Goal: Task Accomplishment & Management: Complete application form

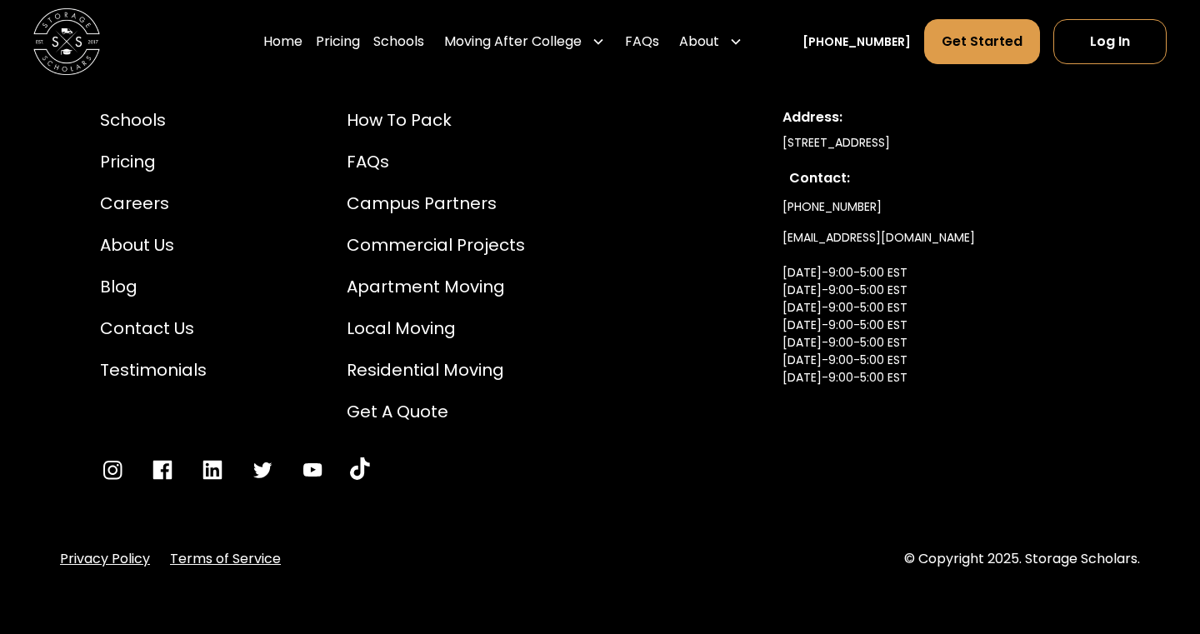
scroll to position [3824, 0]
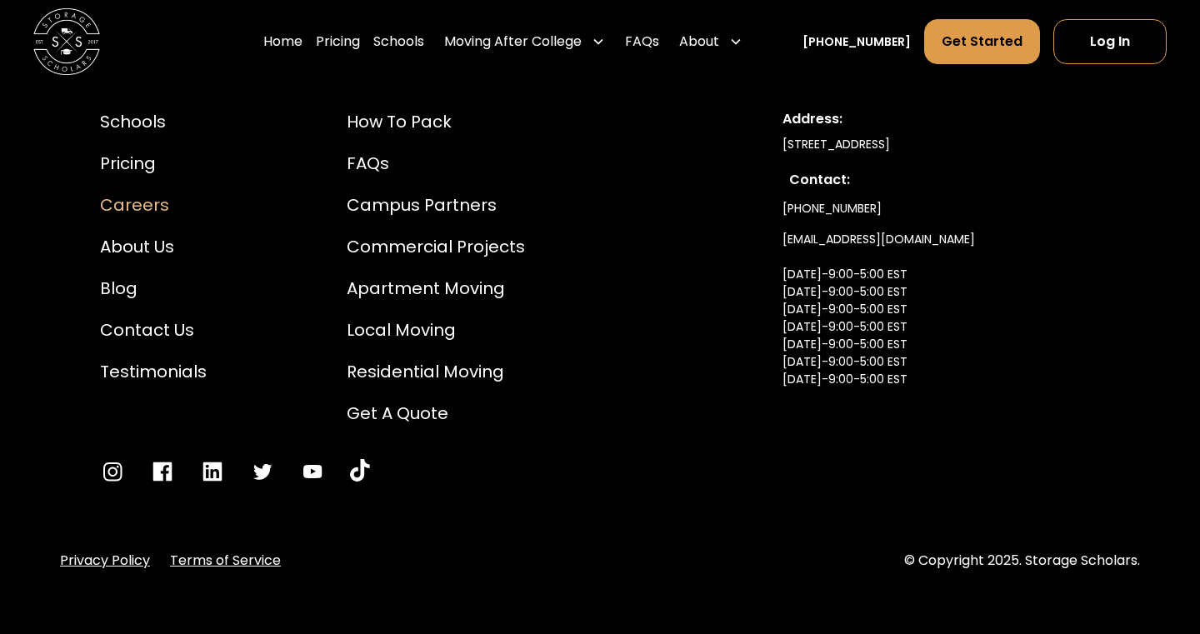
click at [142, 207] on div "Careers" at bounding box center [153, 204] width 107 height 25
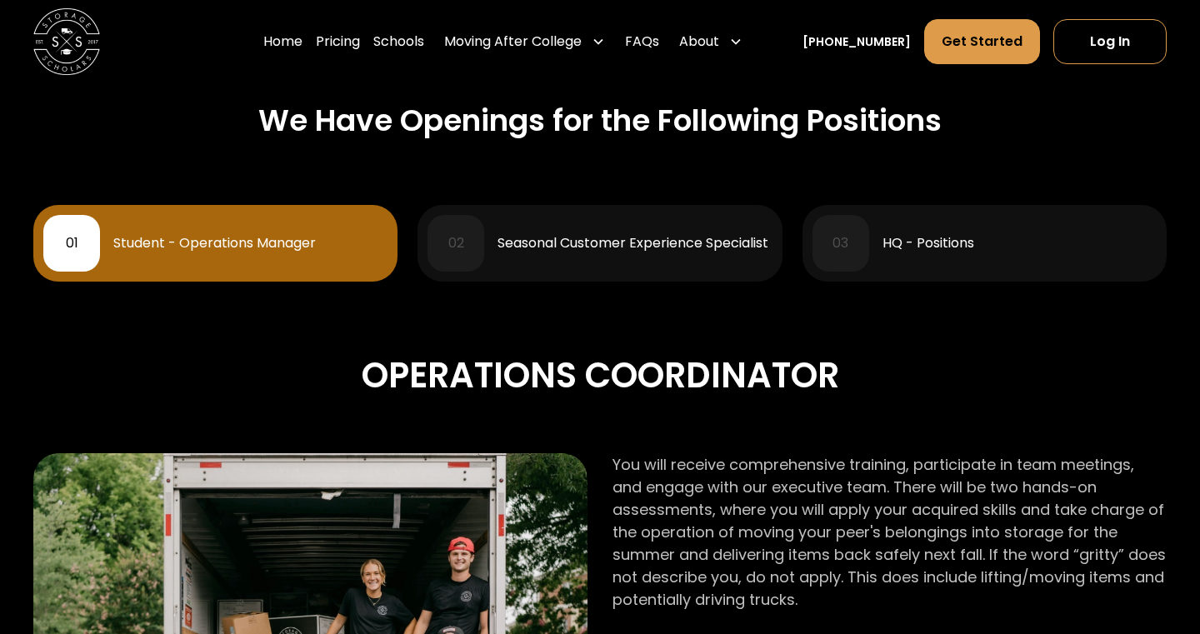
scroll to position [696, 0]
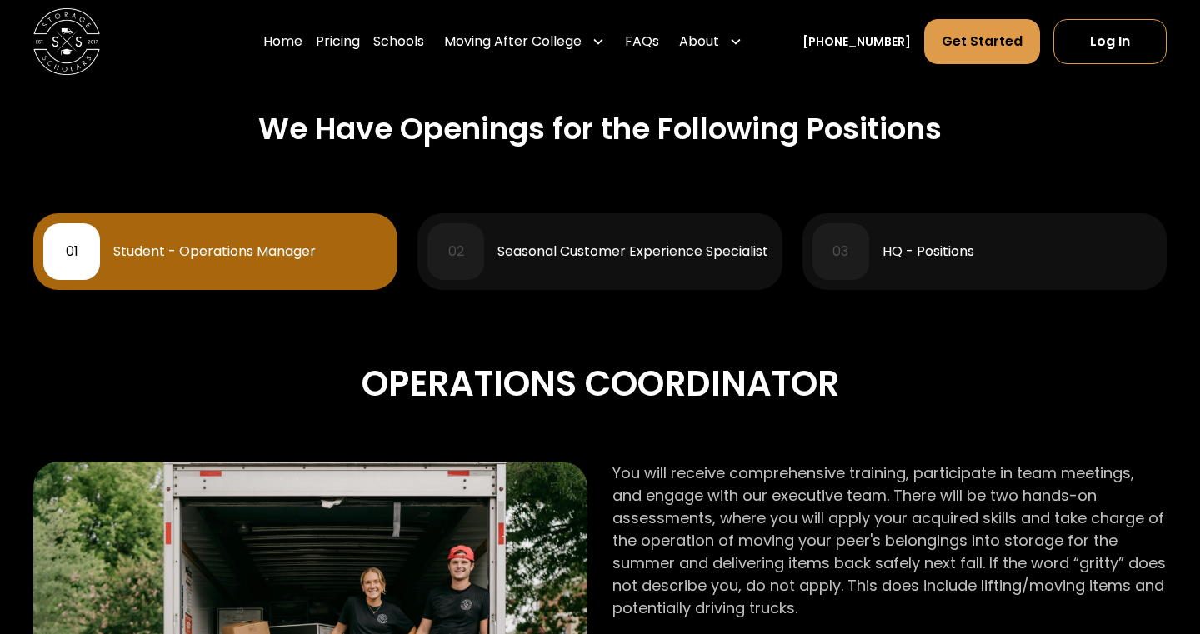
click at [272, 238] on div "01 Student - Operations Manager" at bounding box center [215, 251] width 344 height 57
click at [663, 248] on div "Seasonal Customer Experience Specialist" at bounding box center [632, 251] width 271 height 13
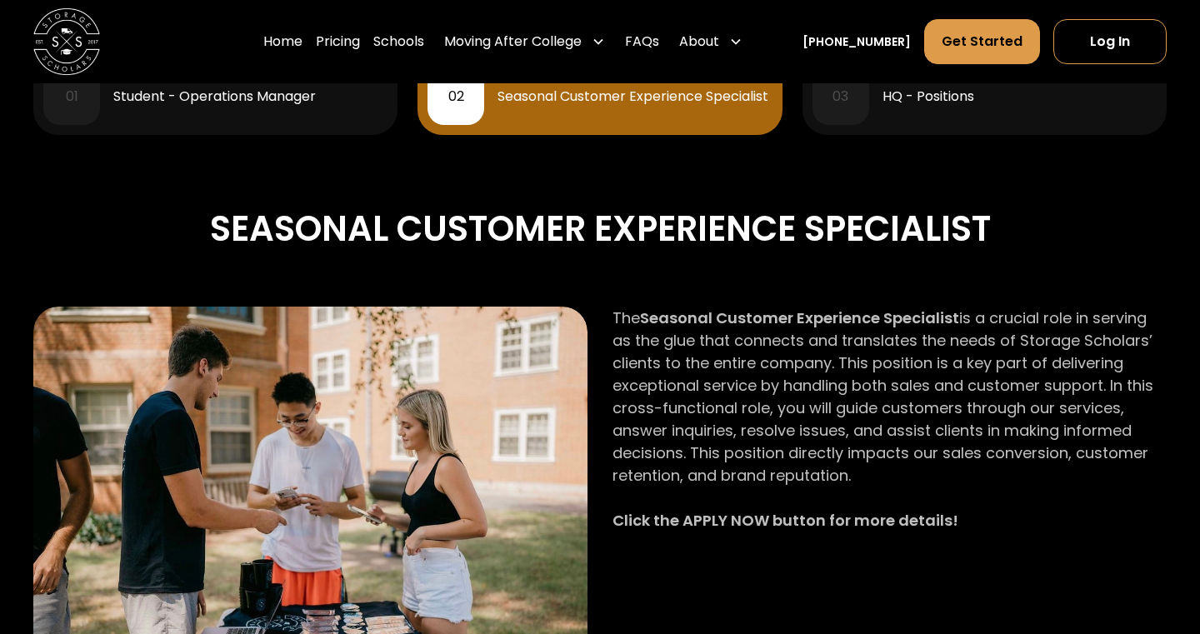
scroll to position [834, 0]
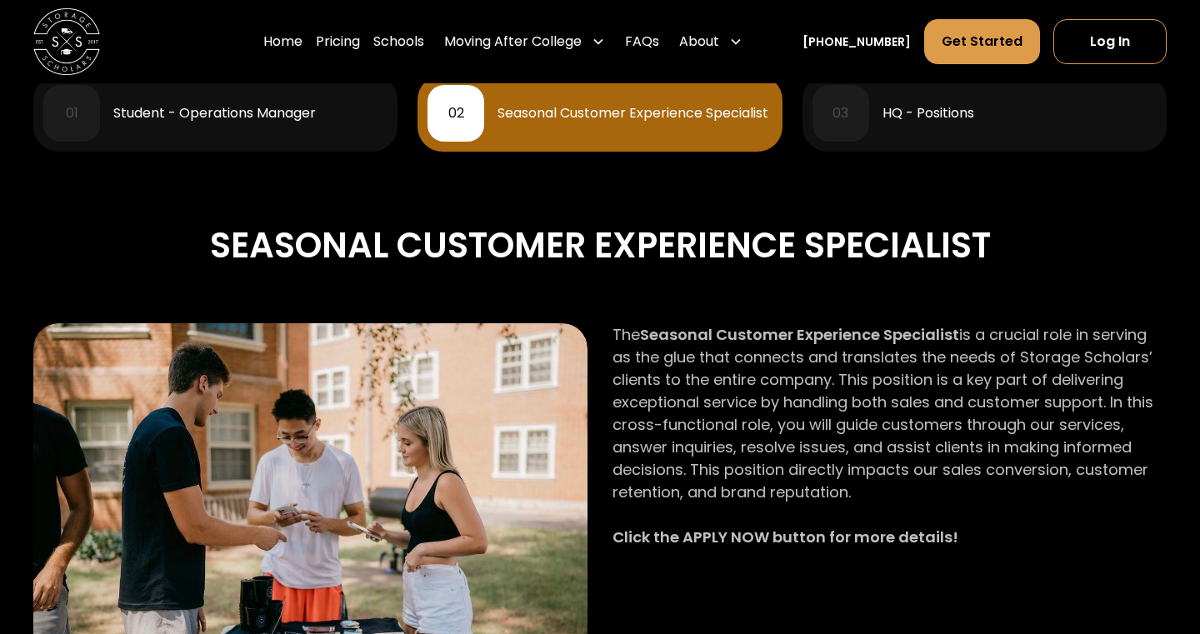
click at [149, 96] on div "01 Student - Operations Manager" at bounding box center [215, 113] width 344 height 57
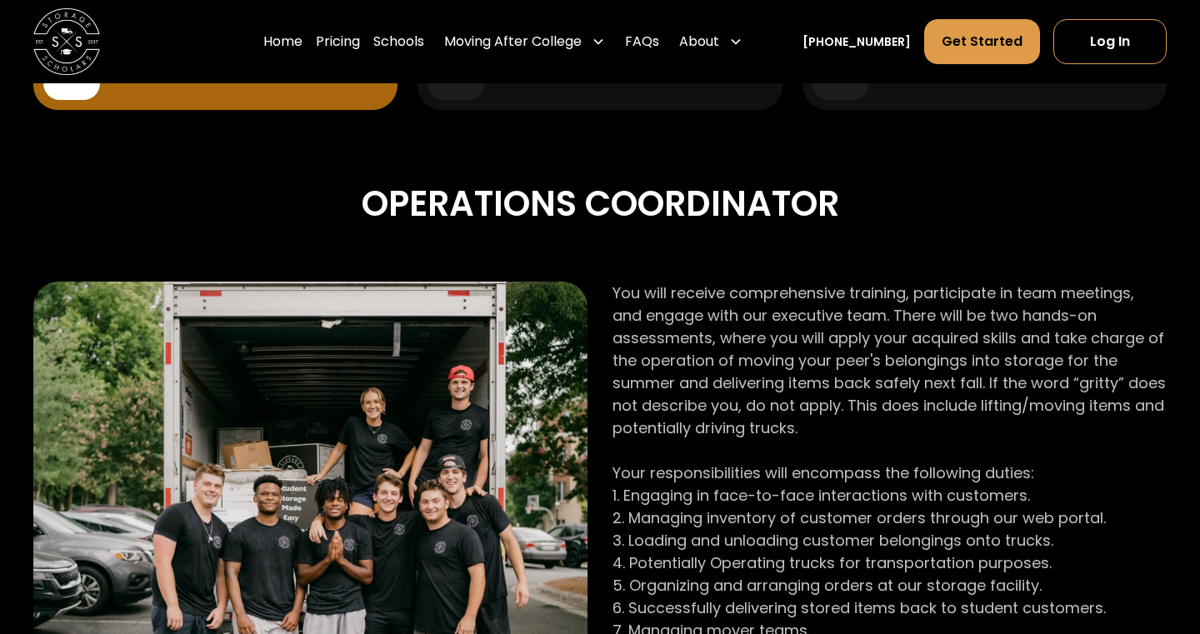
scroll to position [506, 0]
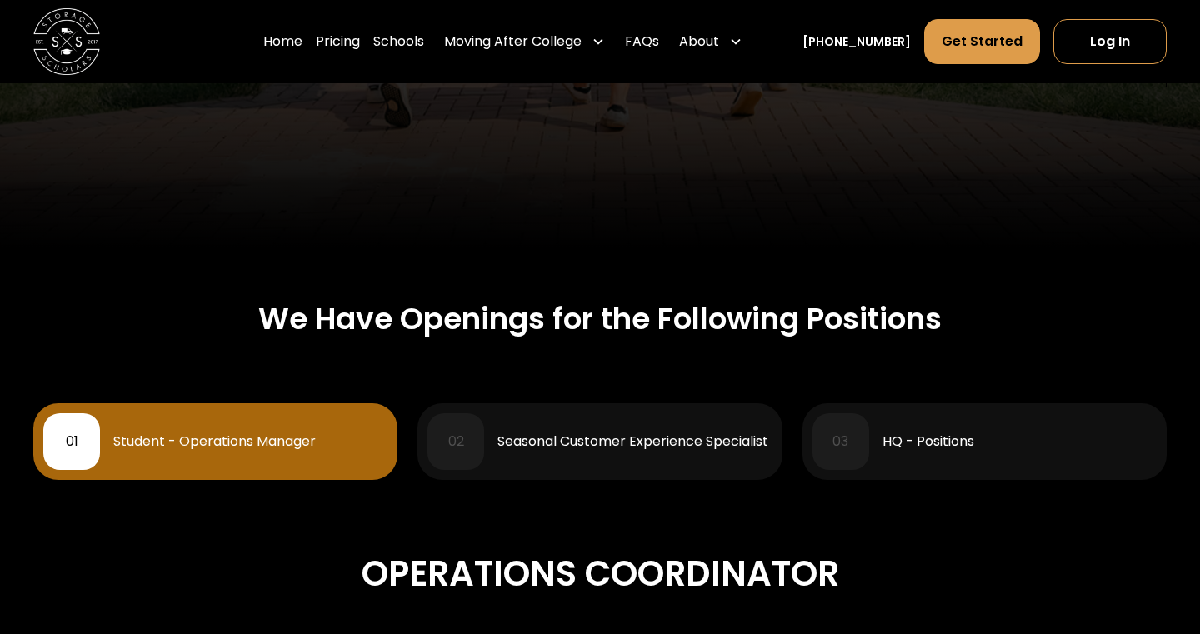
click at [571, 440] on div "Seasonal Customer Experience Specialist" at bounding box center [632, 441] width 271 height 13
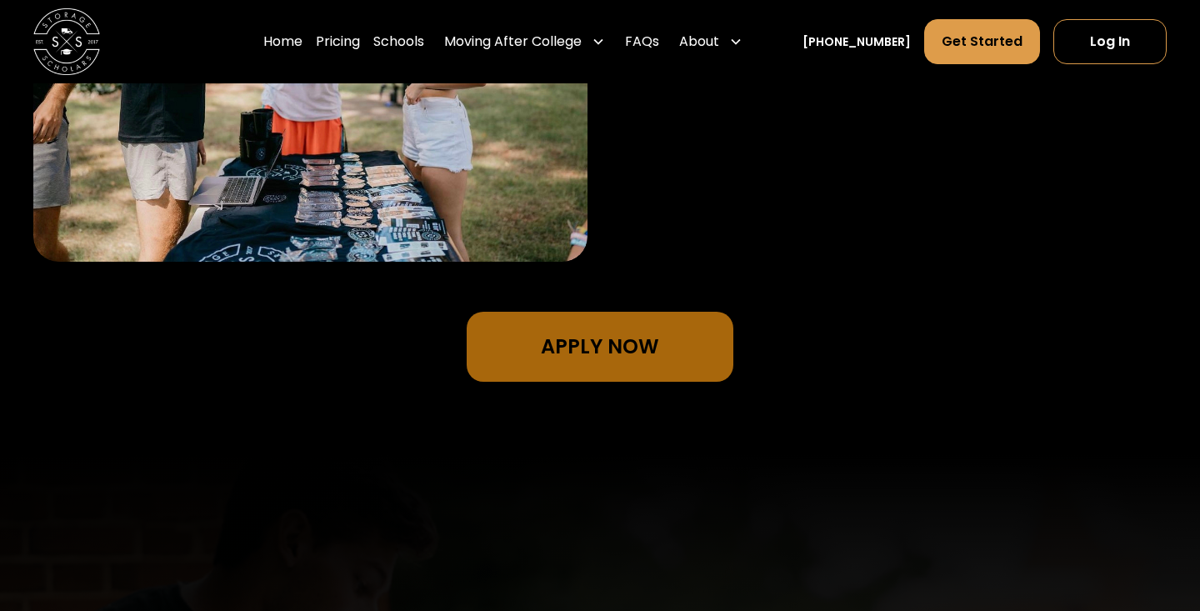
scroll to position [1309, 0]
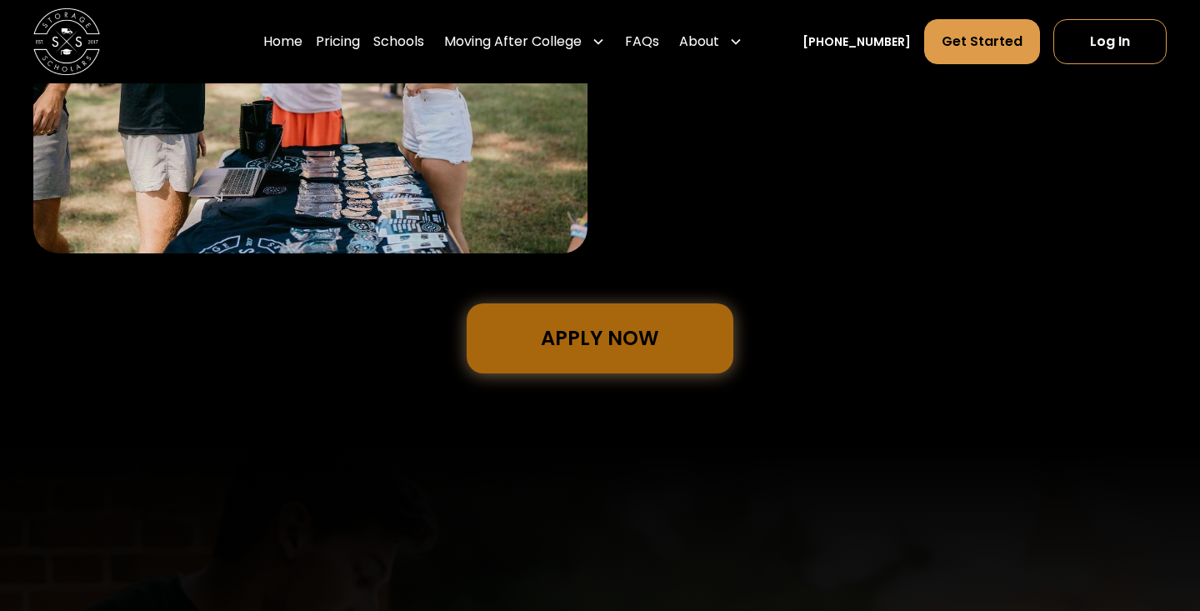
click at [559, 348] on link "Apply Now" at bounding box center [599, 338] width 267 height 70
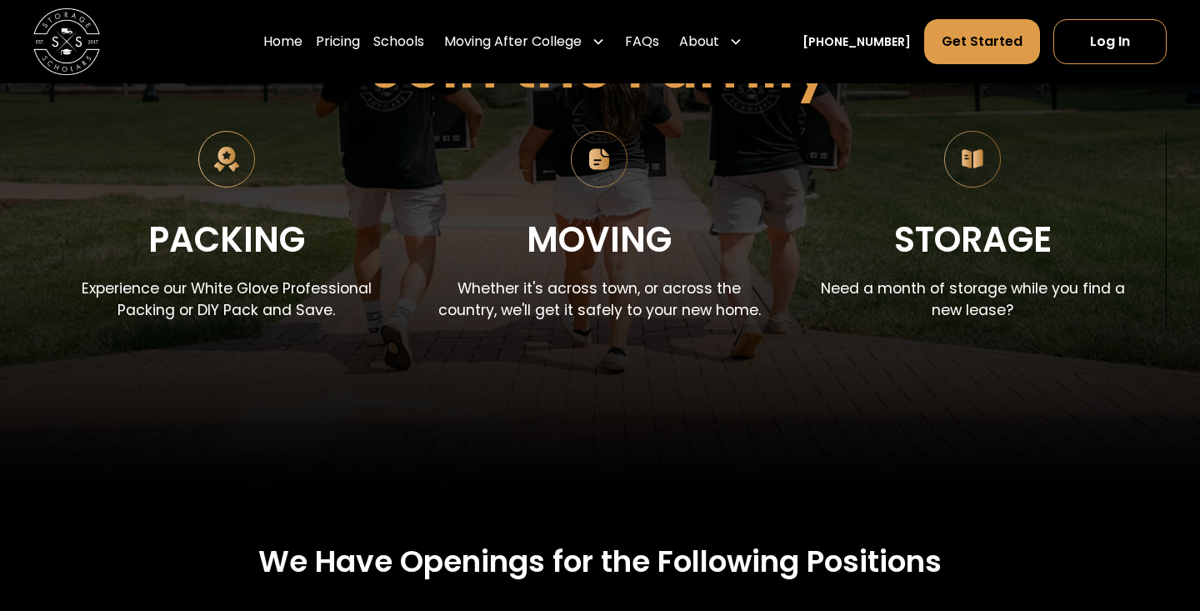
scroll to position [267, 0]
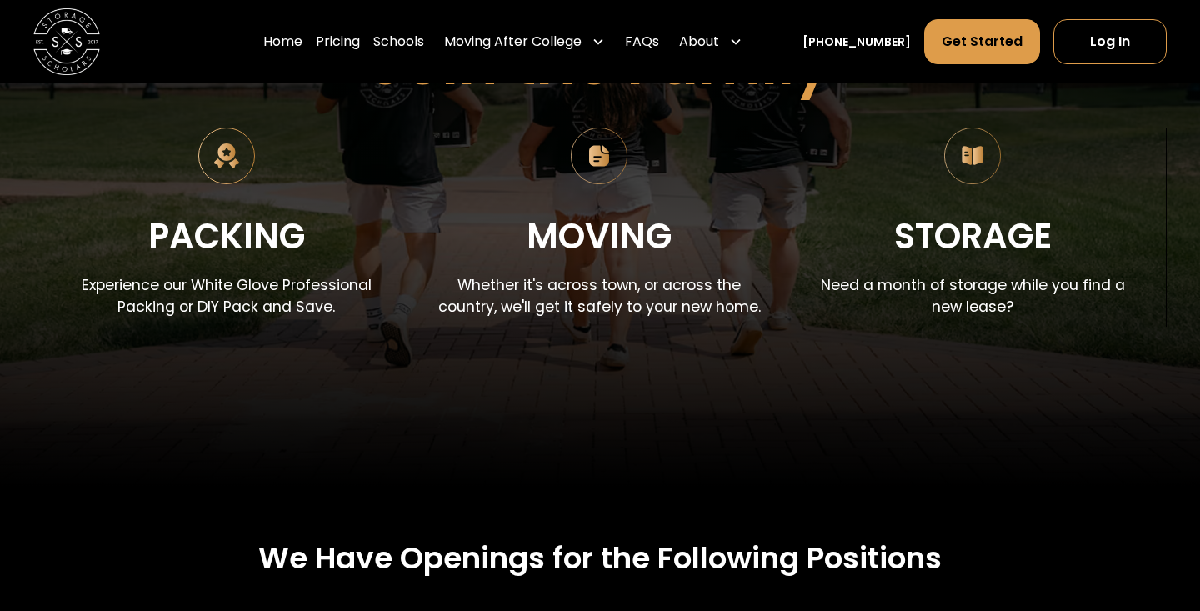
click at [602, 147] on img at bounding box center [599, 155] width 57 height 57
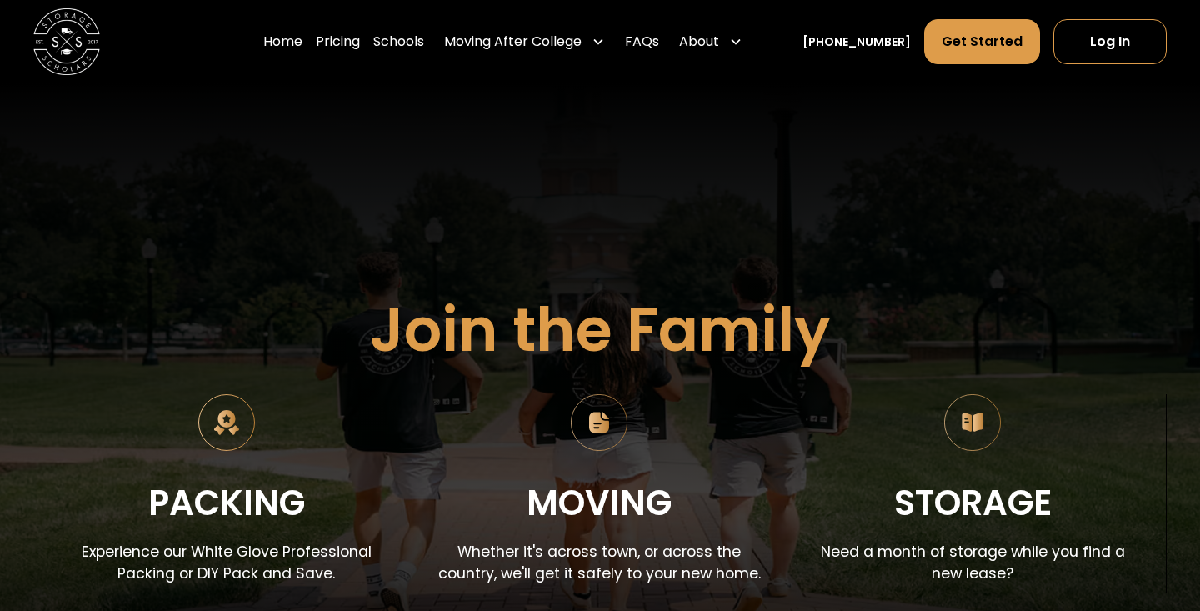
scroll to position [0, 0]
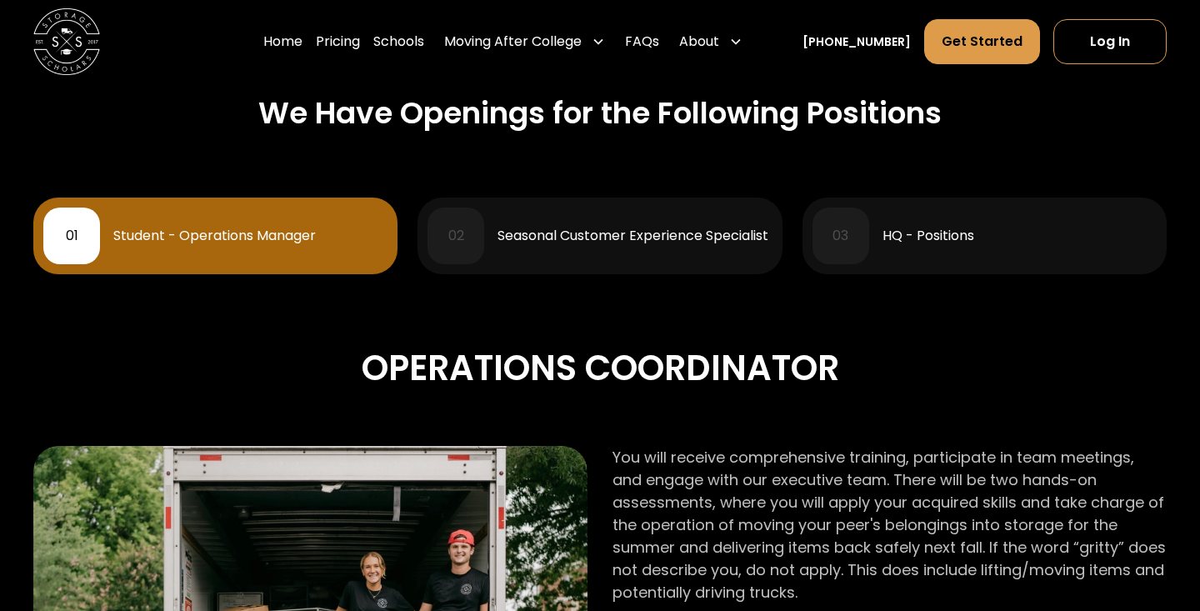
scroll to position [703, 0]
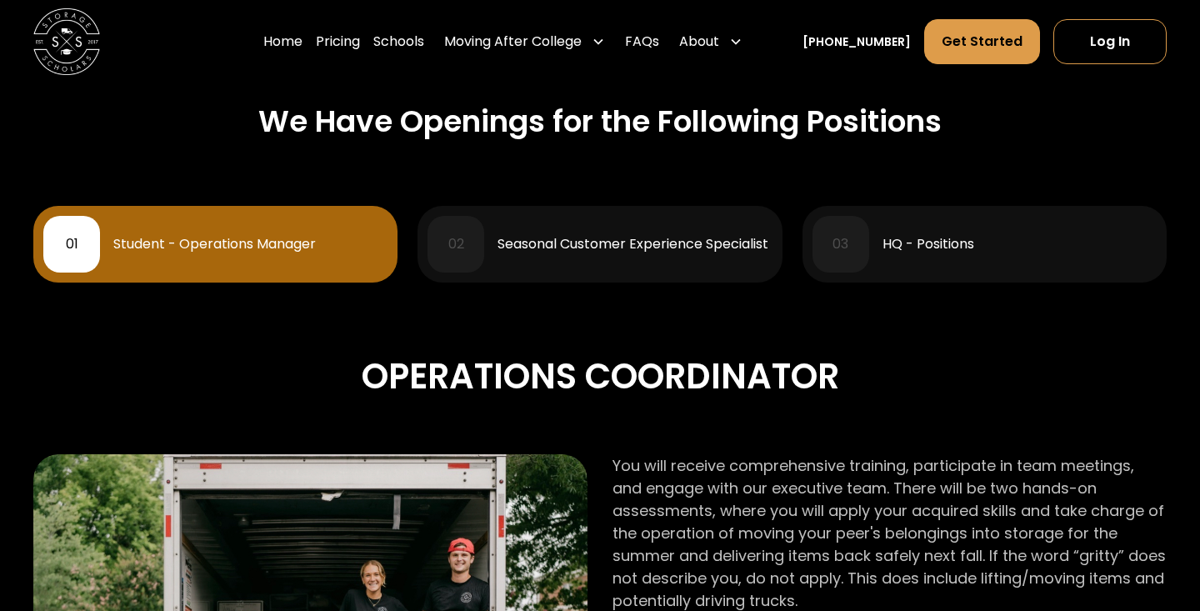
click at [997, 233] on div "03 HQ - Positions" at bounding box center [984, 244] width 344 height 57
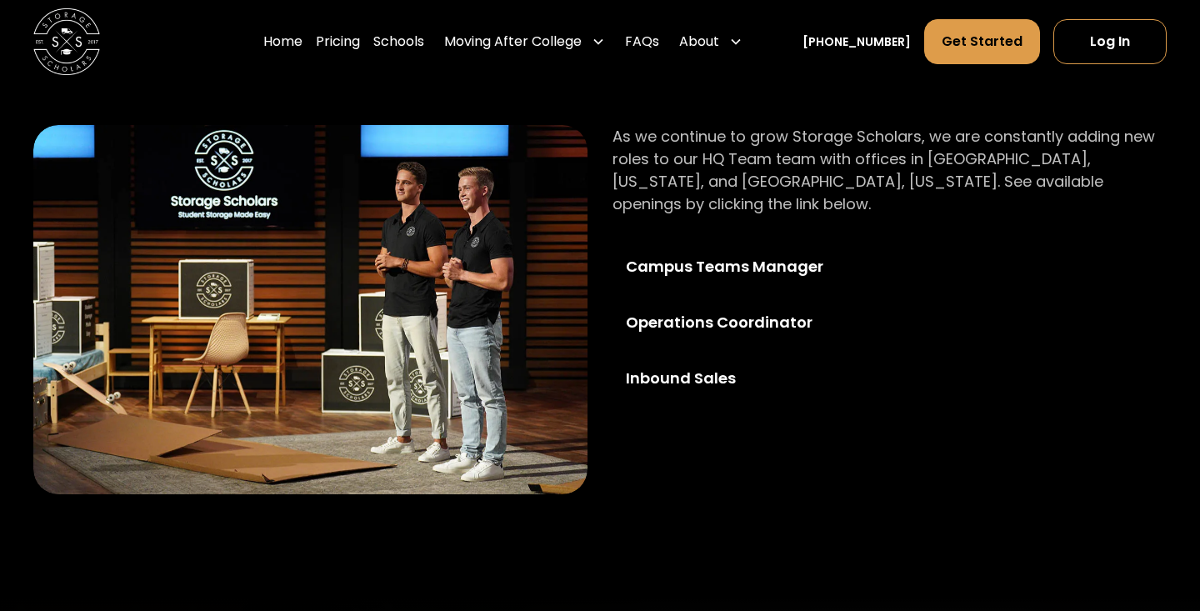
scroll to position [1033, 0]
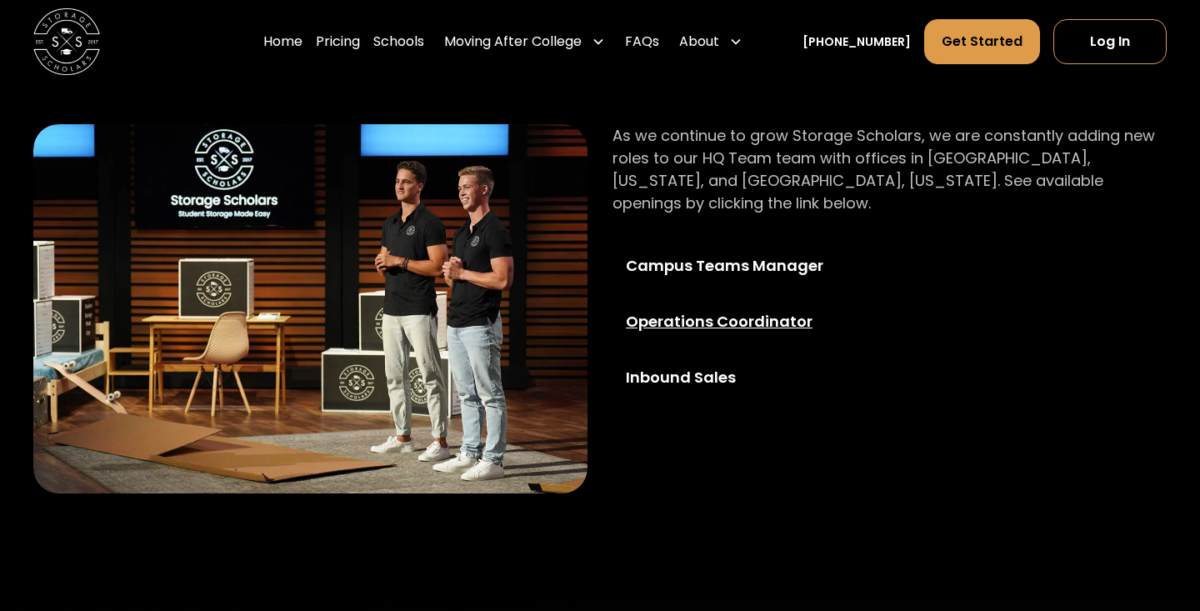
click at [747, 310] on div "Operations Coordinator" at bounding box center [746, 321] width 240 height 22
click at [709, 366] on div "Inbound Sales" at bounding box center [746, 377] width 240 height 22
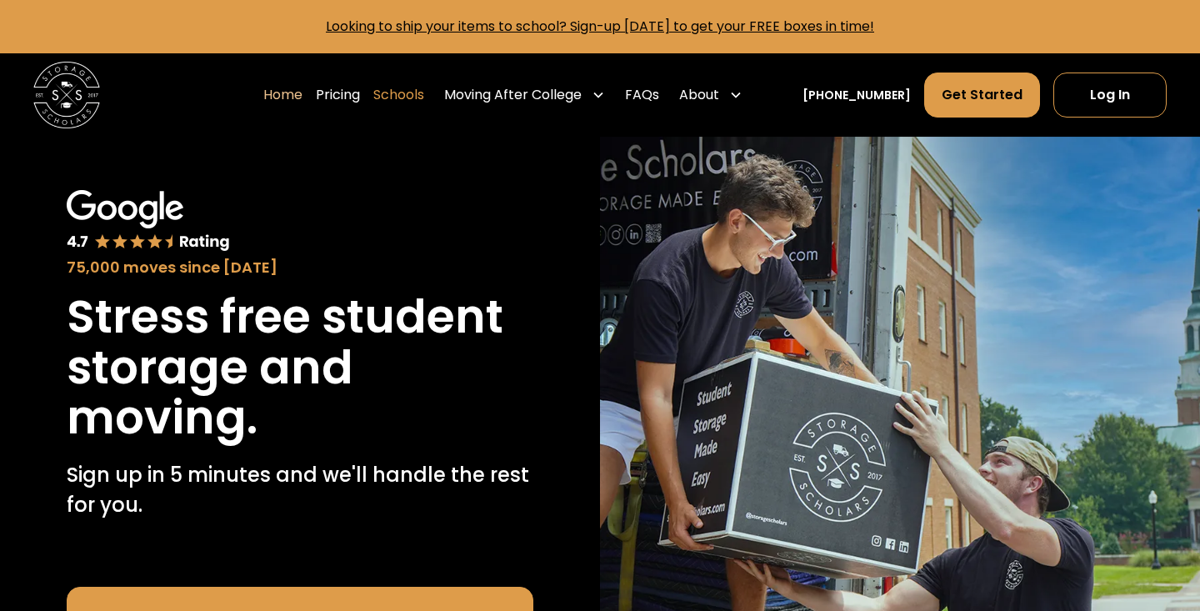
click at [424, 95] on link "Schools" at bounding box center [398, 95] width 51 height 47
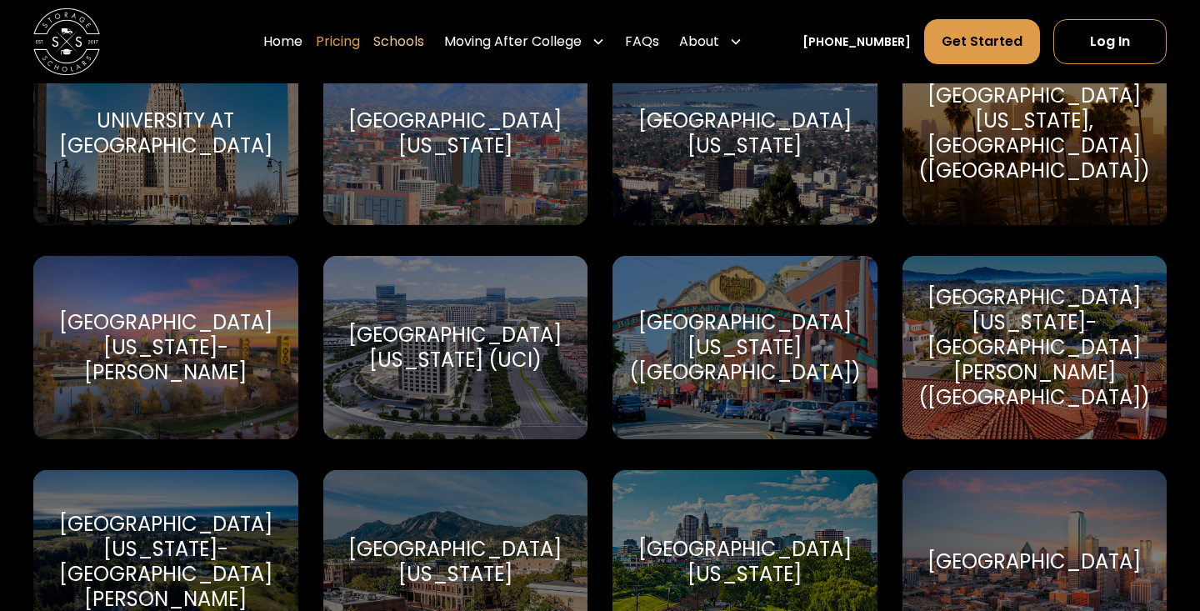
scroll to position [100, 0]
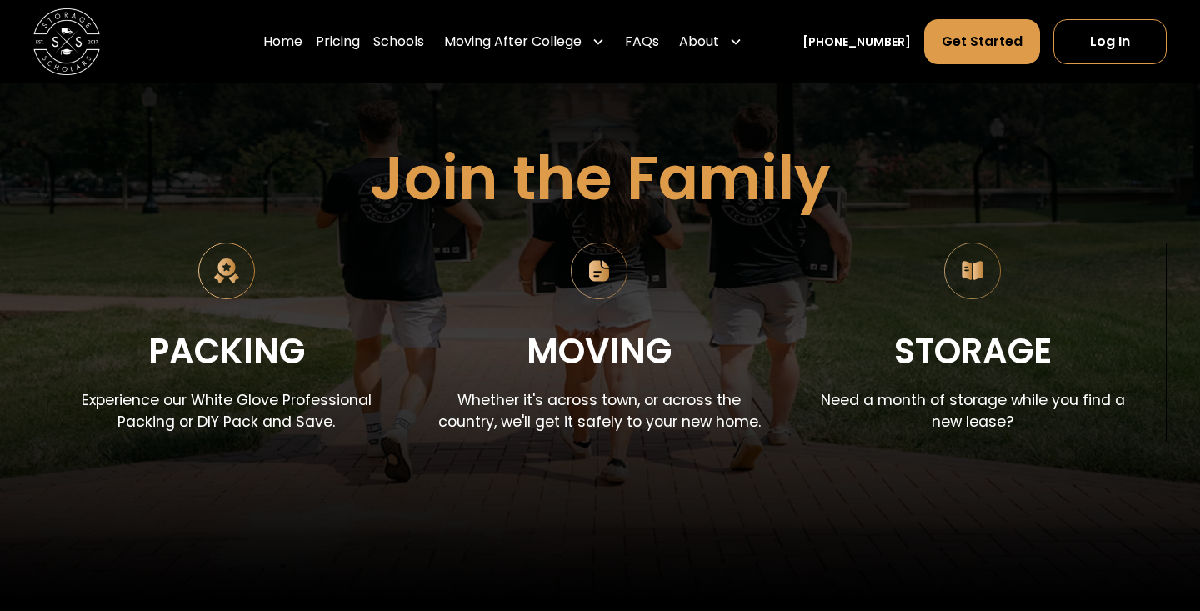
scroll to position [154, 0]
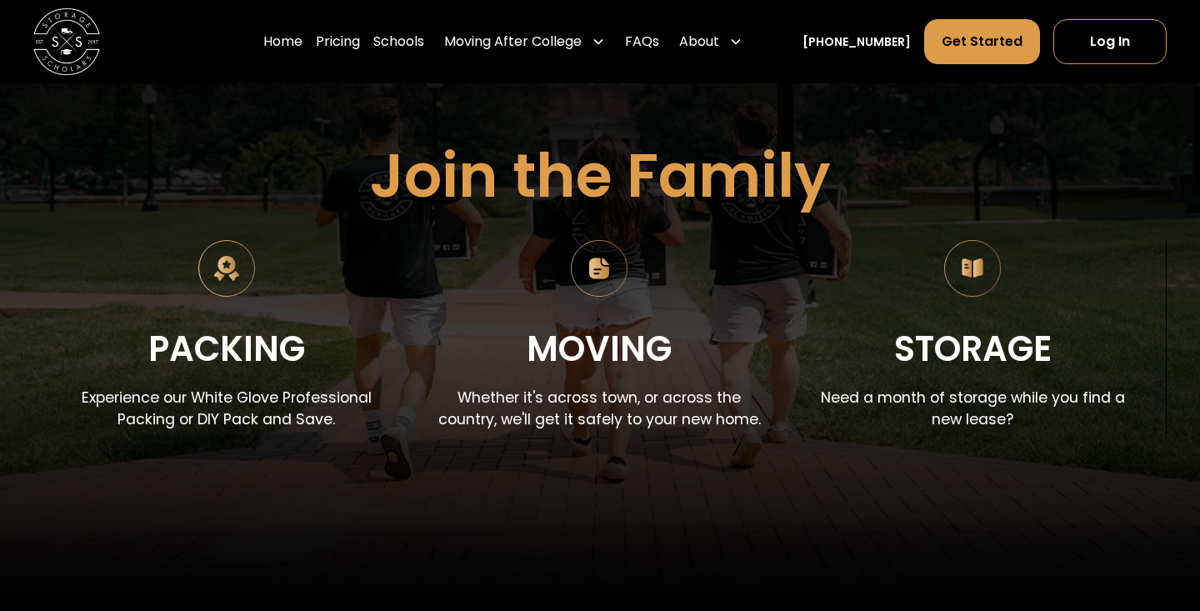
click at [976, 263] on img at bounding box center [972, 268] width 57 height 57
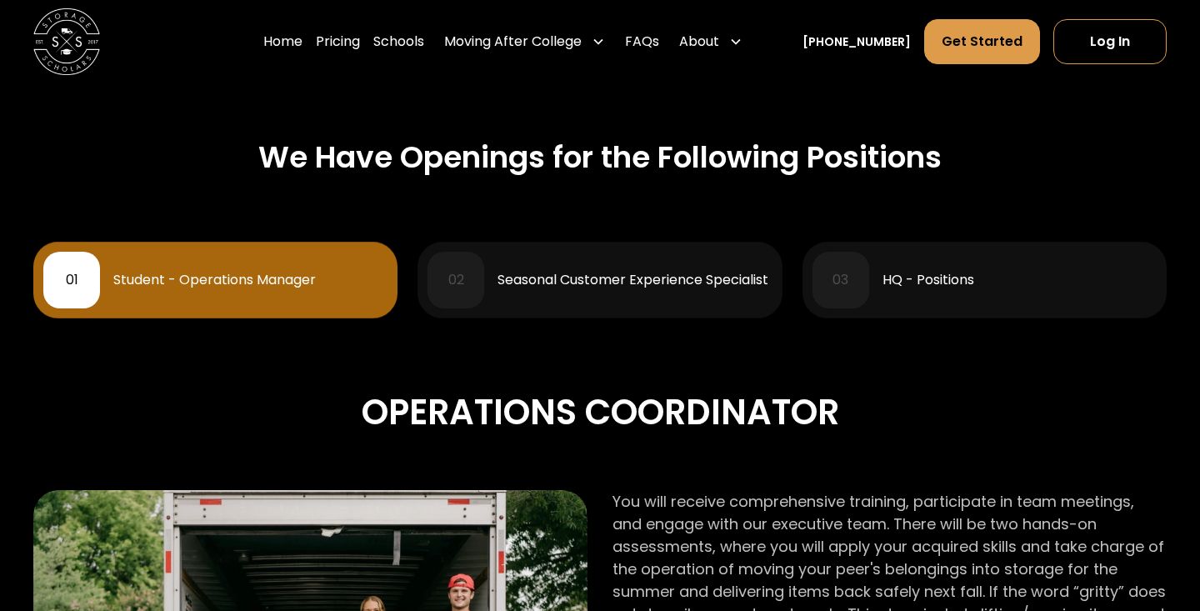
scroll to position [639, 0]
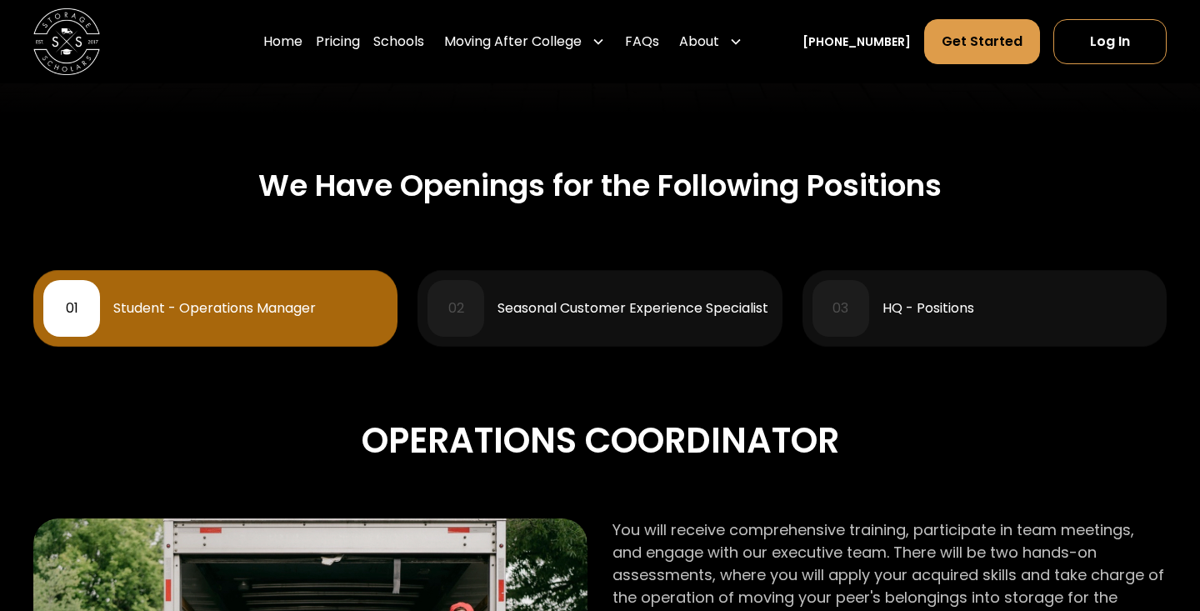
click at [935, 297] on div "03 HQ - Positions" at bounding box center [984, 308] width 344 height 57
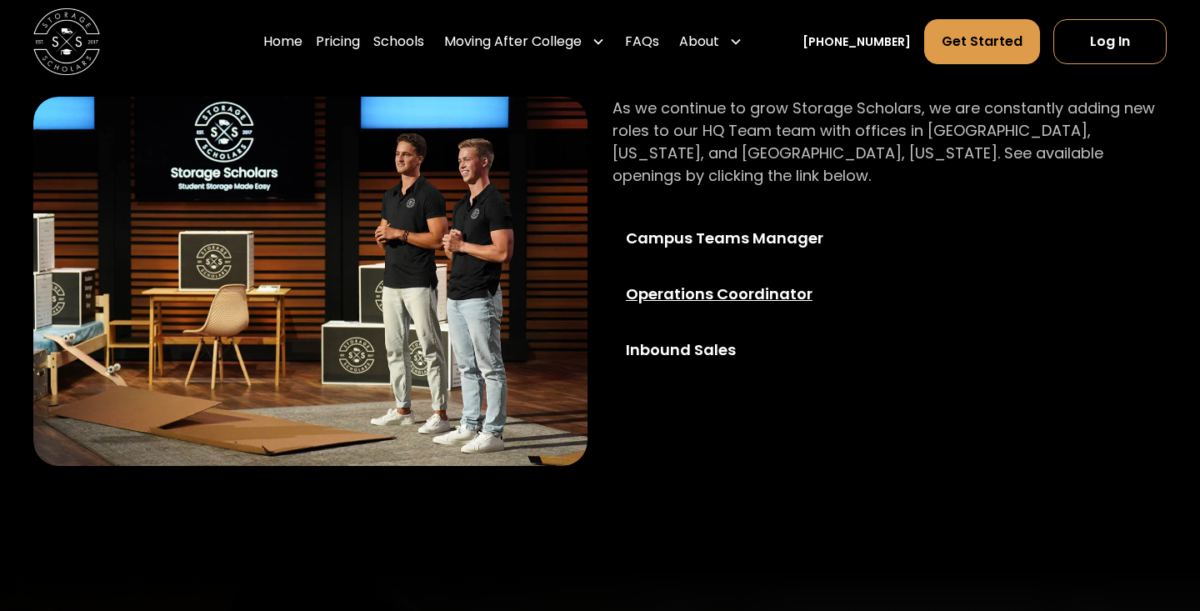
scroll to position [1064, 0]
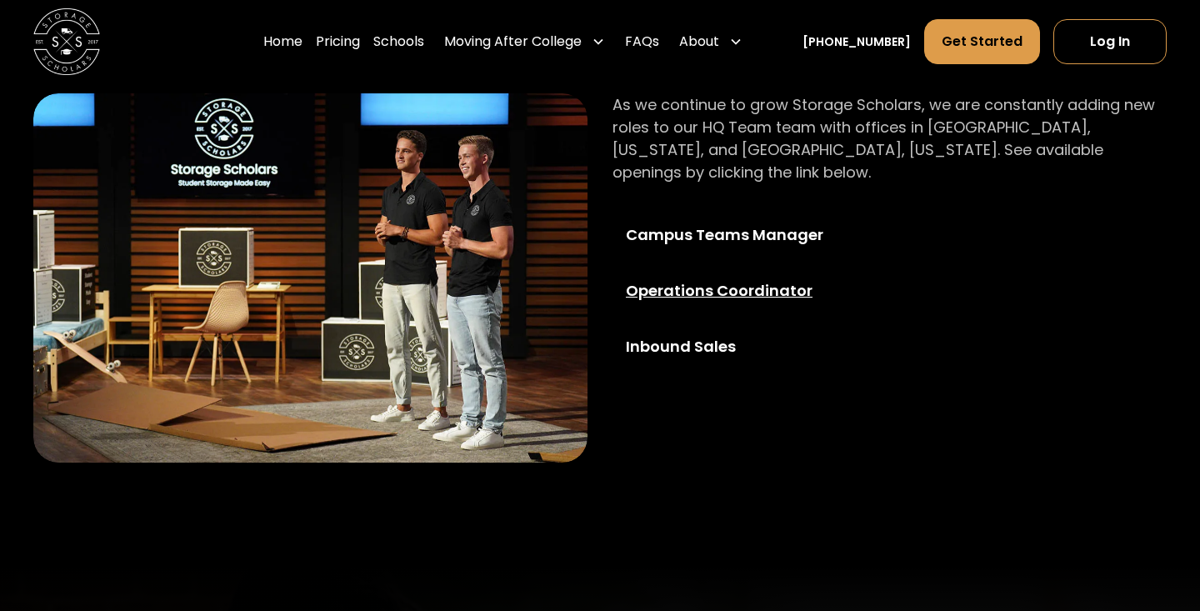
click at [699, 279] on div "Operations Coordinator" at bounding box center [746, 290] width 240 height 22
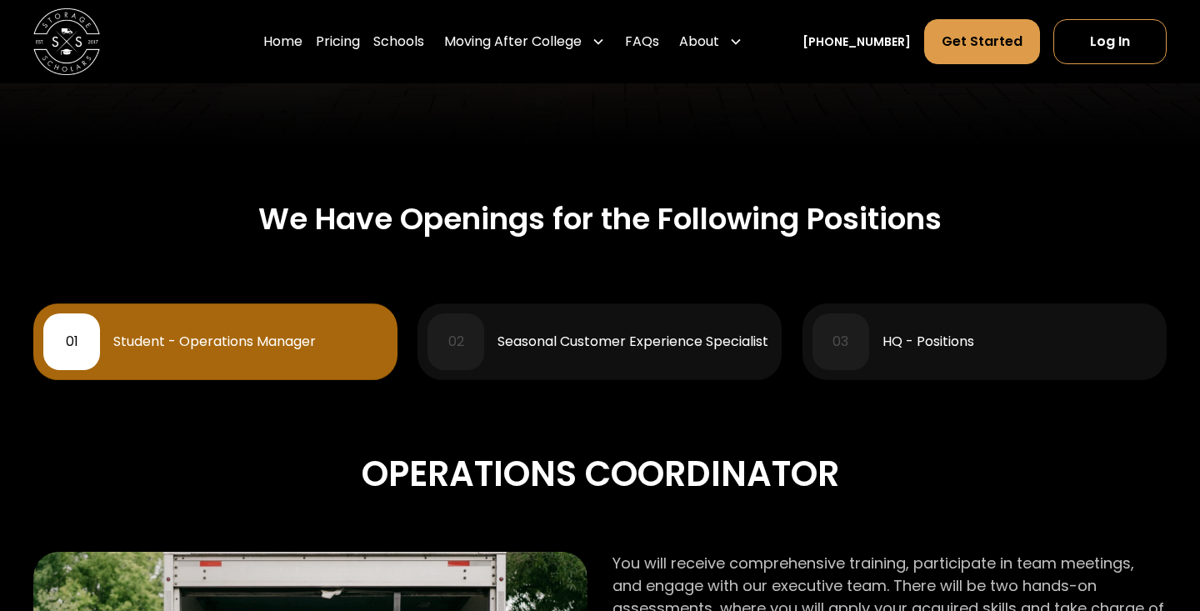
scroll to position [604, 0]
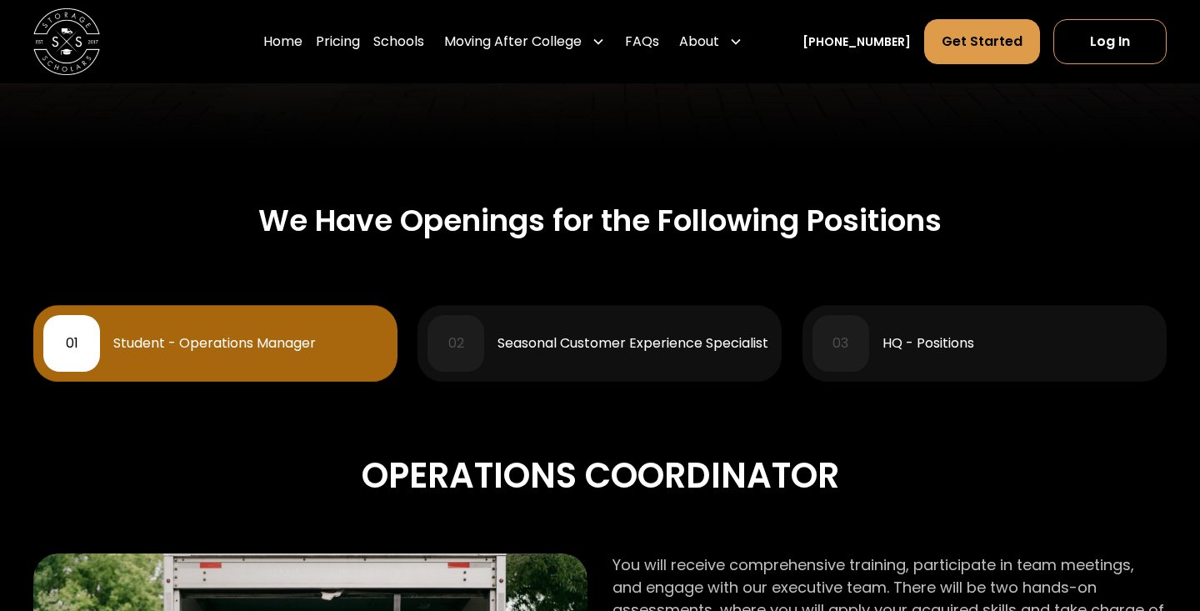
click at [529, 356] on div "02 Seasonal Customer Experience Specialist" at bounding box center [599, 343] width 344 height 57
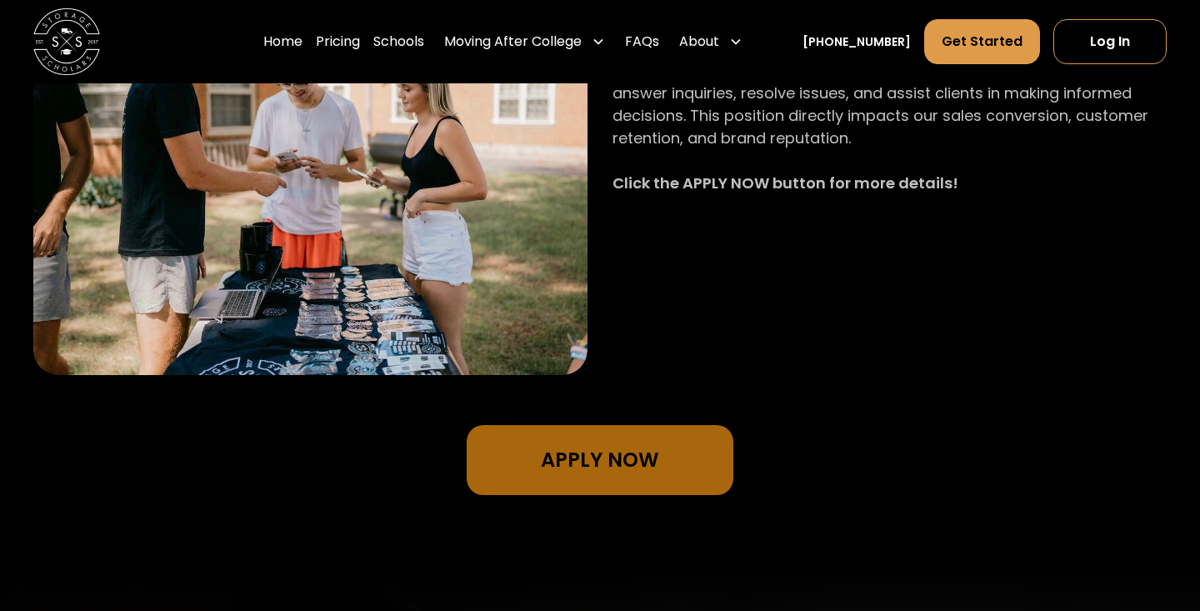
scroll to position [1192, 0]
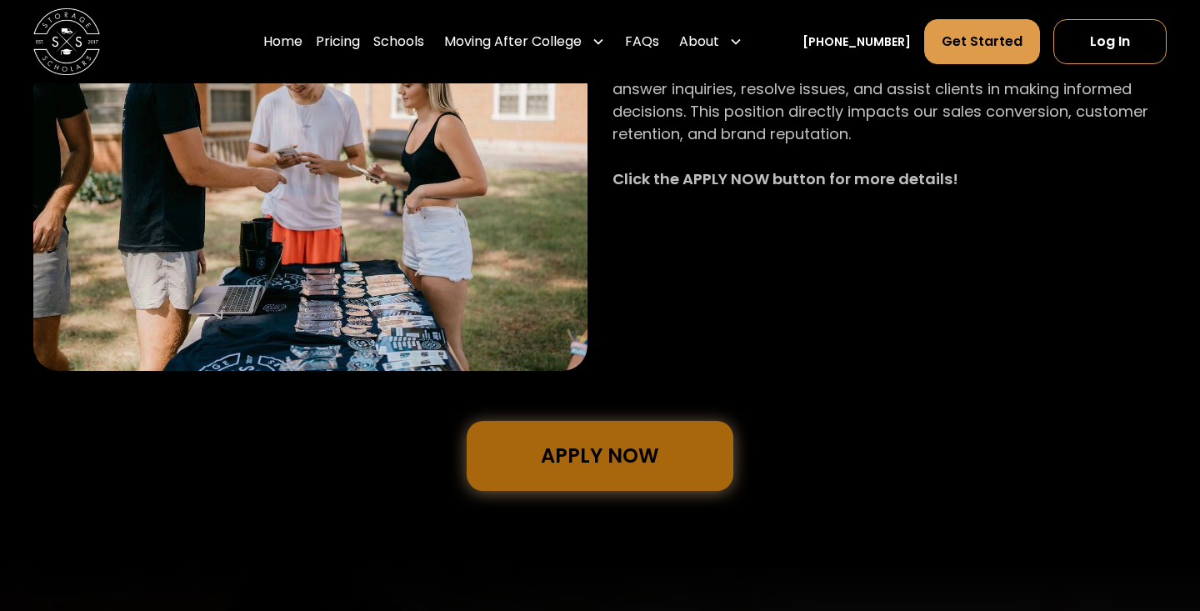
click at [566, 453] on link "Apply Now" at bounding box center [599, 456] width 267 height 70
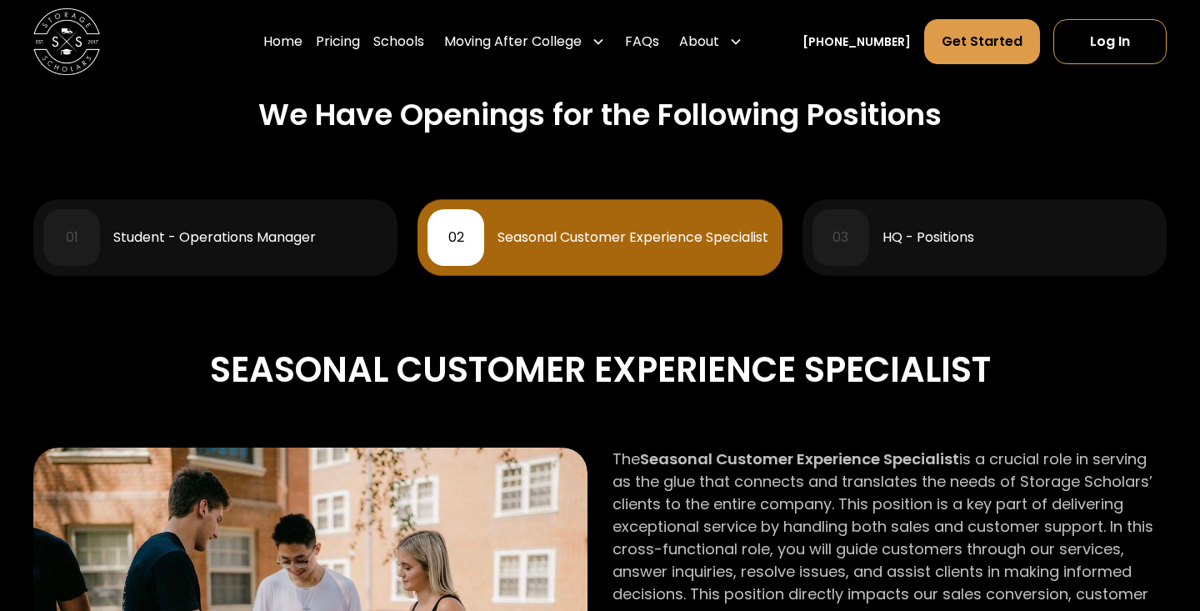
scroll to position [708, 0]
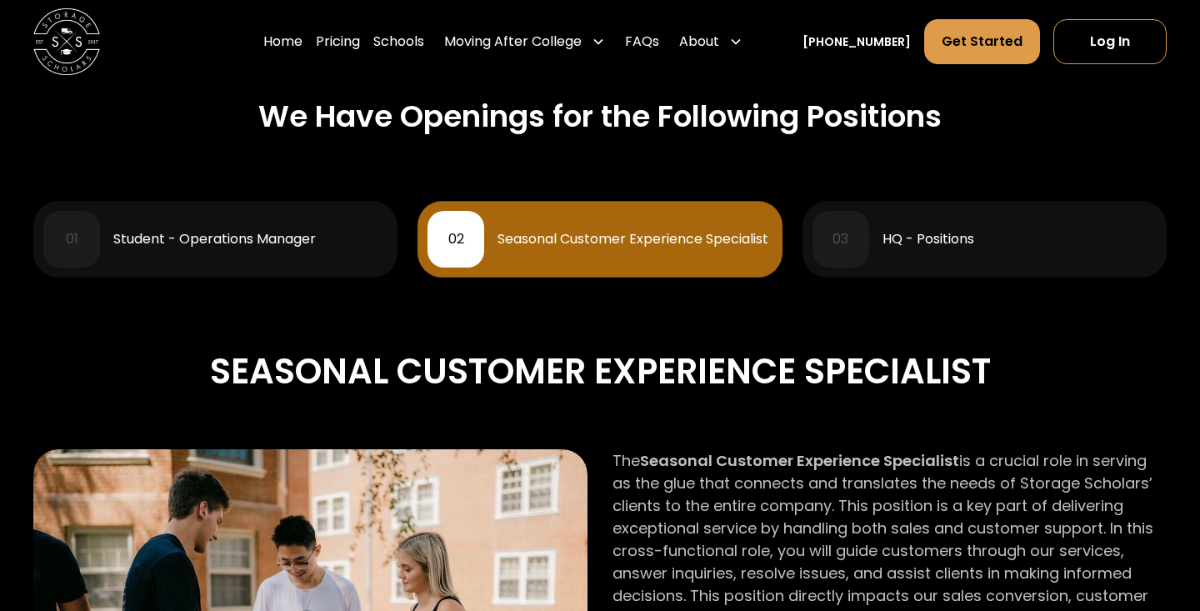
click at [231, 239] on div "Student - Operations Manager" at bounding box center [214, 238] width 202 height 13
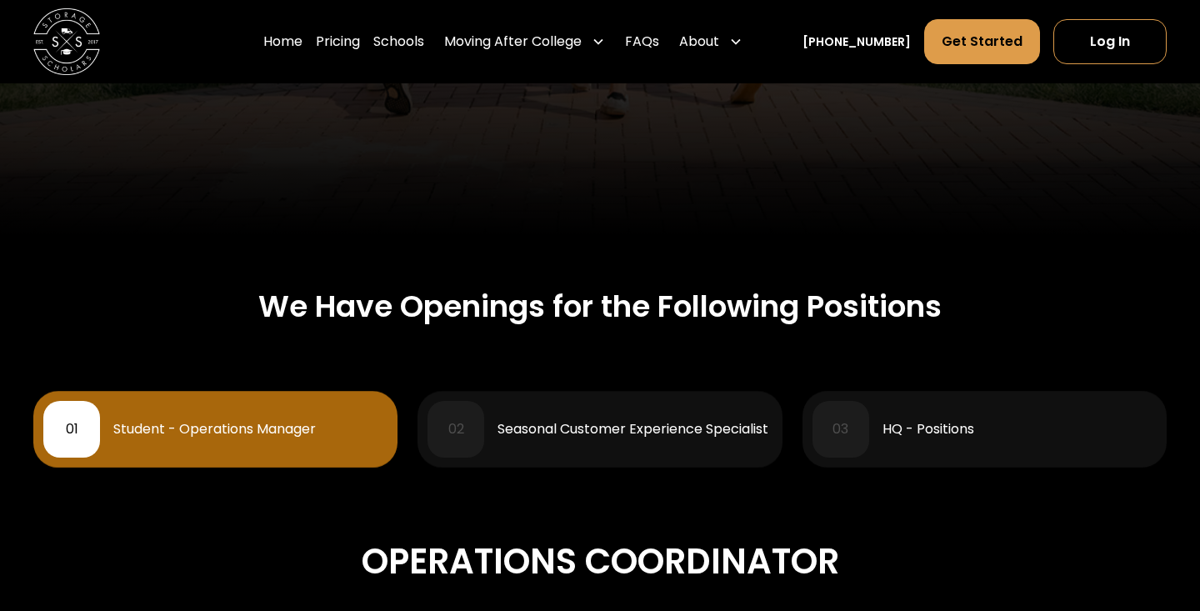
scroll to position [518, 0]
click at [678, 428] on div "Seasonal Customer Experience Specialist" at bounding box center [632, 428] width 271 height 13
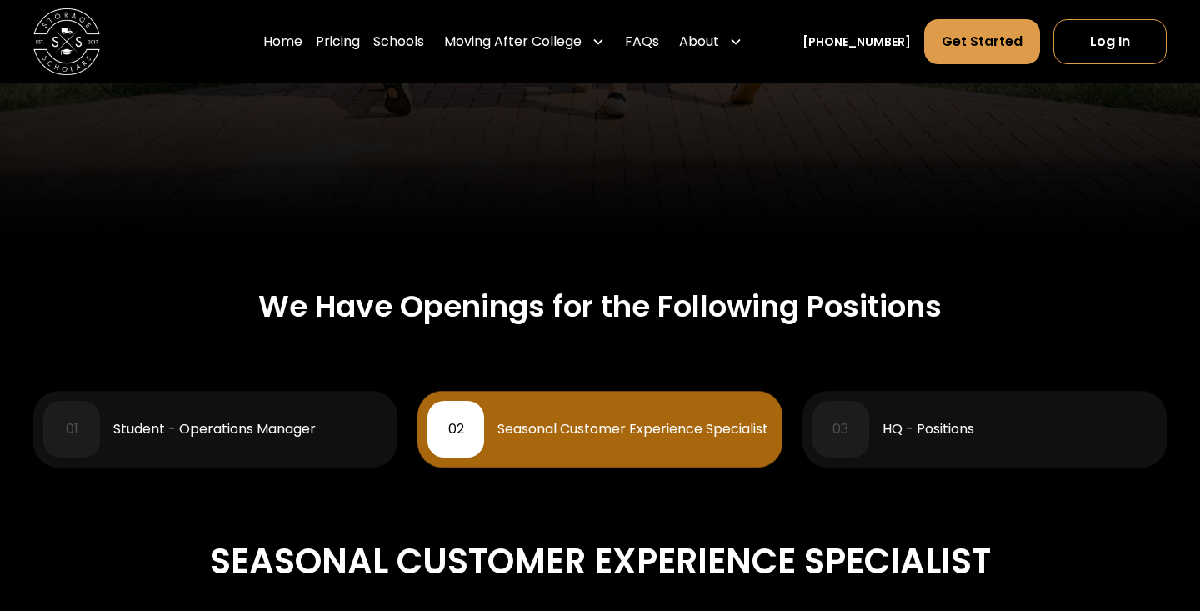
click at [952, 422] on div "HQ - Positions" at bounding box center [928, 428] width 92 height 13
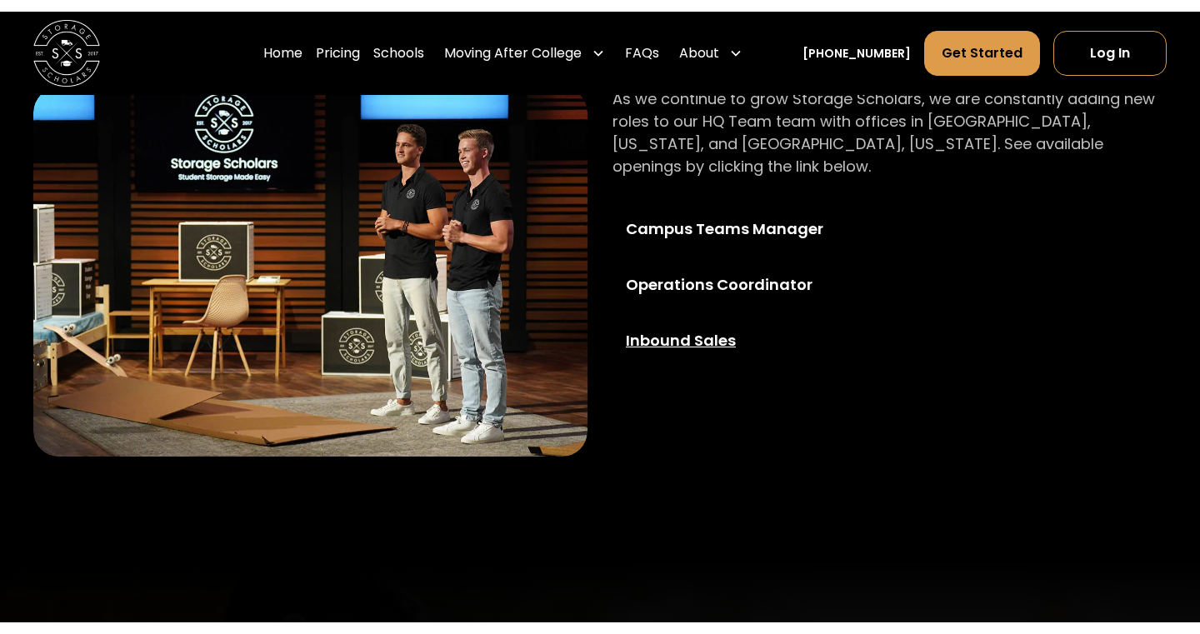
scroll to position [1087, 0]
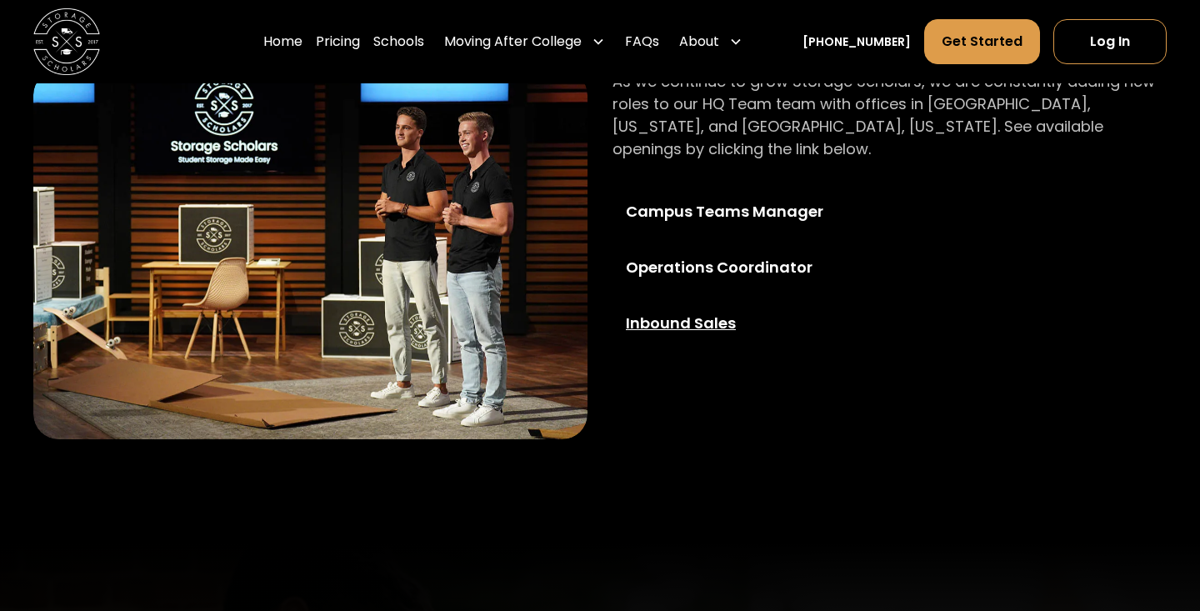
click at [720, 312] on div "Inbound Sales" at bounding box center [746, 323] width 240 height 22
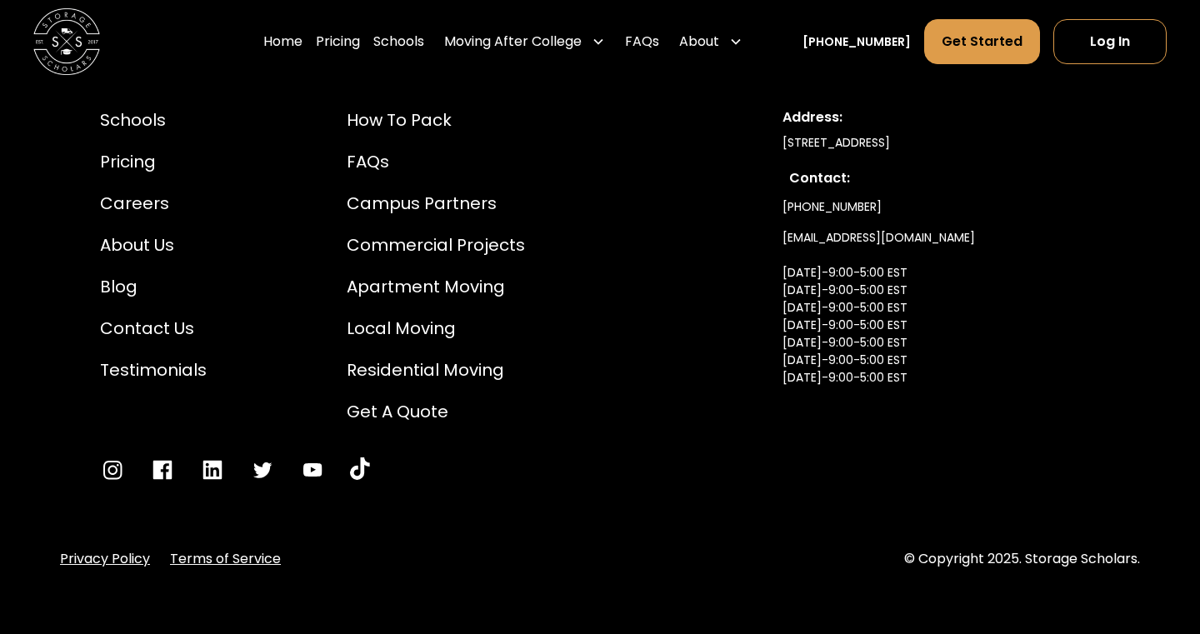
scroll to position [3563, 0]
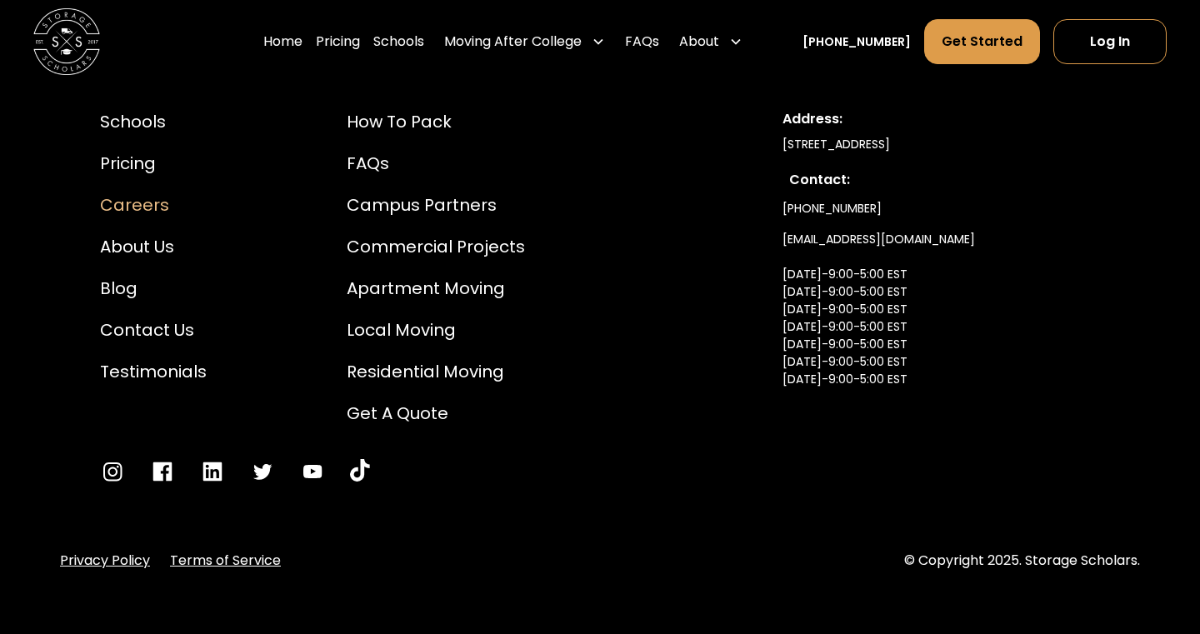
click at [130, 202] on div "Careers" at bounding box center [153, 204] width 107 height 25
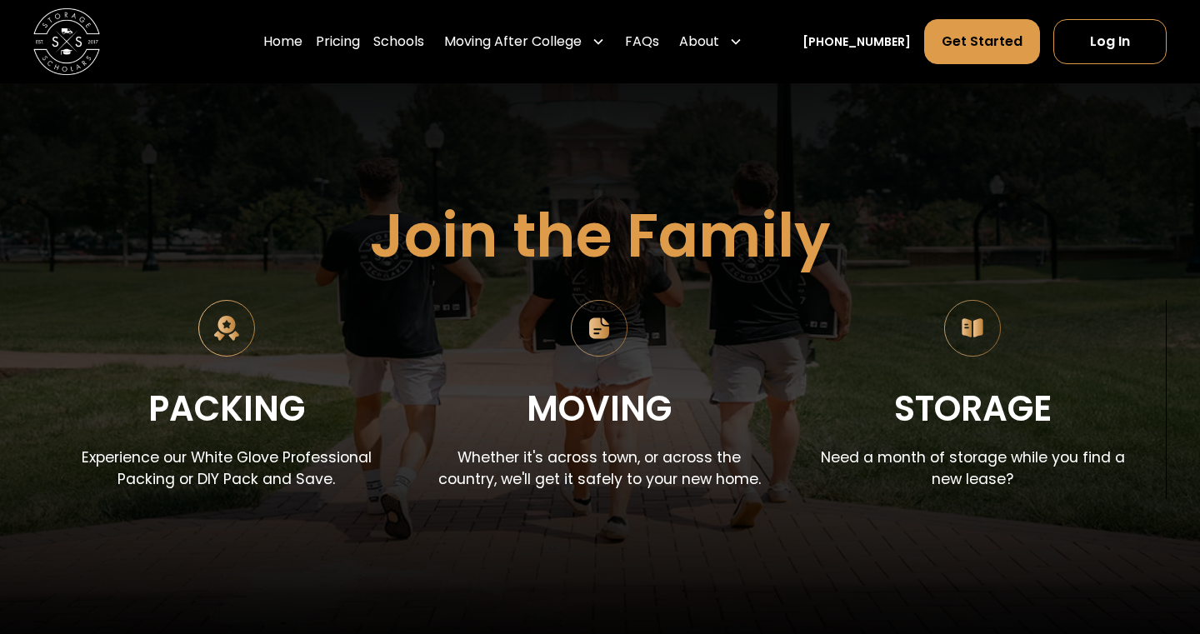
scroll to position [94, 0]
click at [231, 328] on img at bounding box center [226, 328] width 57 height 57
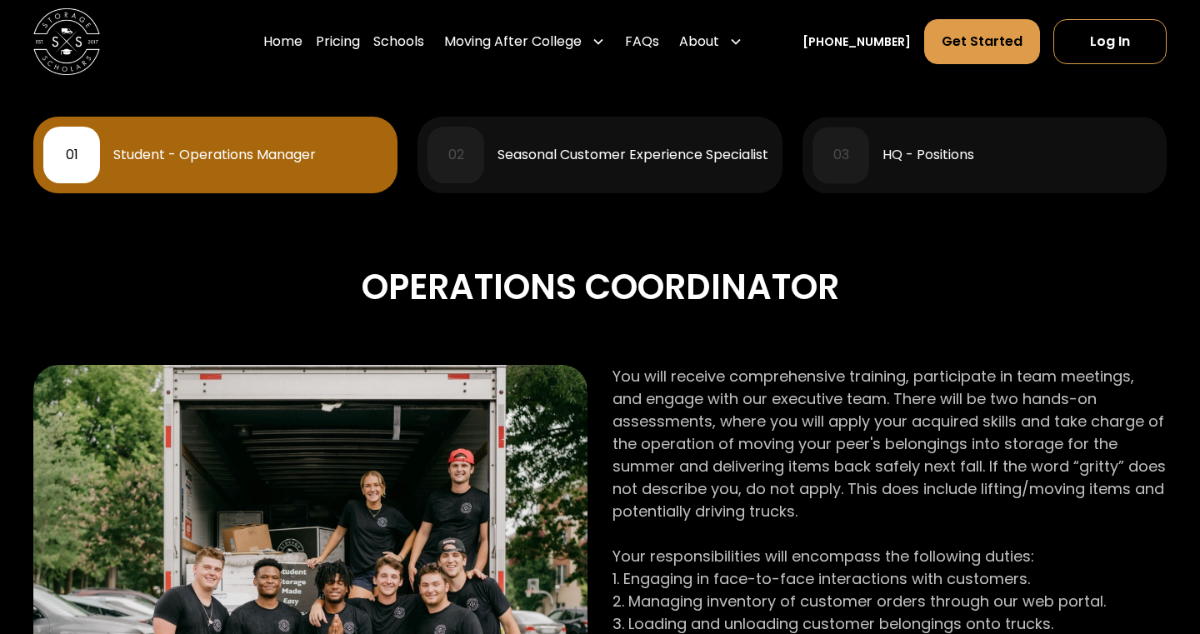
scroll to position [793, 0]
click at [264, 157] on div "Student - Operations Manager" at bounding box center [214, 153] width 202 height 13
click at [582, 169] on div "02 Seasonal Customer Experience Specialist" at bounding box center [599, 154] width 344 height 57
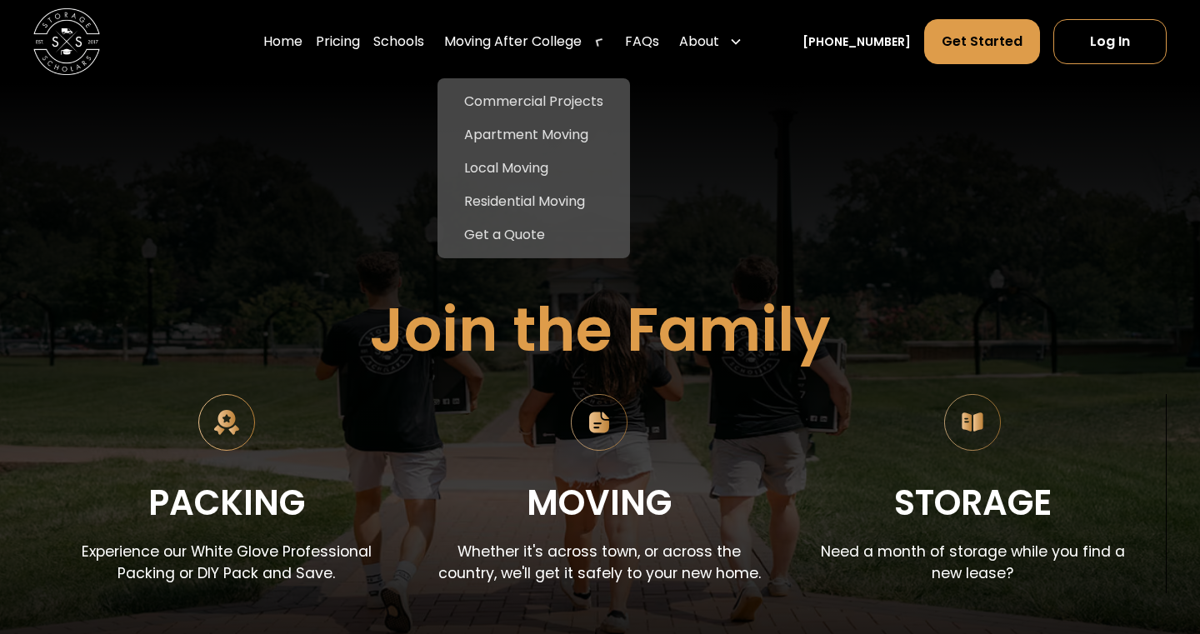
scroll to position [0, 0]
